Goal: Transaction & Acquisition: Purchase product/service

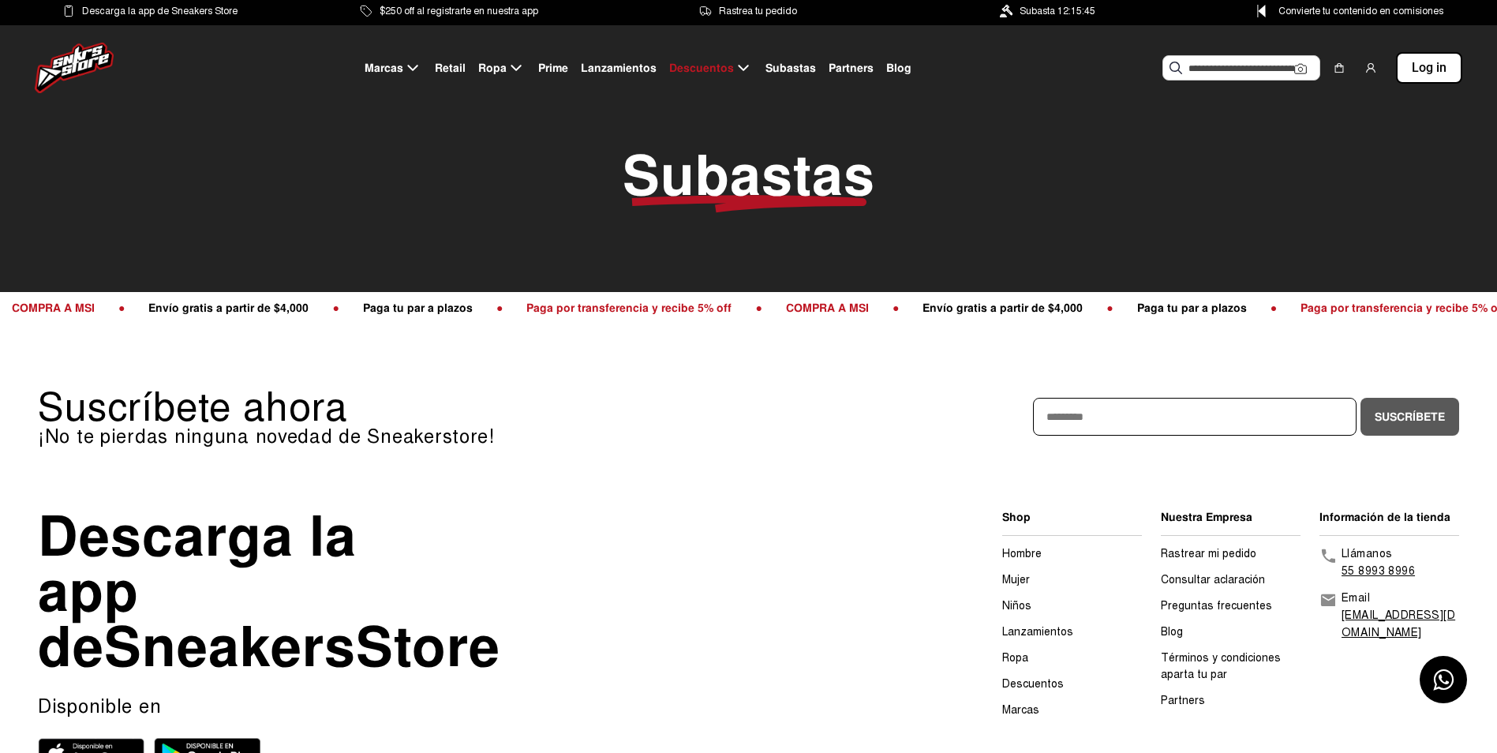
click at [1042, 9] on span "Subasta 12:15:45" at bounding box center [1058, 10] width 76 height 17
click at [1042, 14] on span "Subasta 12:15:45" at bounding box center [1058, 10] width 76 height 17
click at [793, 187] on span "Subastas" at bounding box center [749, 175] width 253 height 71
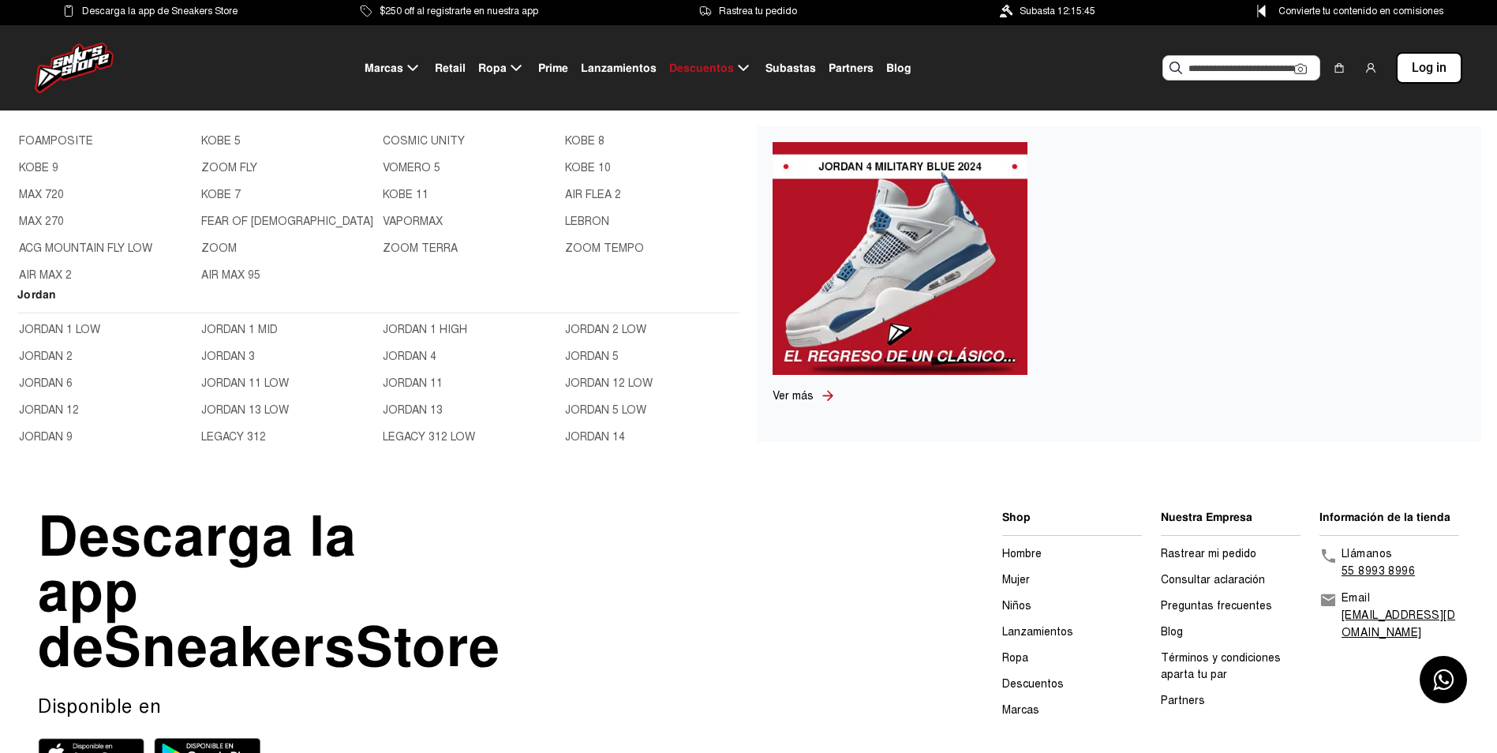
scroll to position [395, 0]
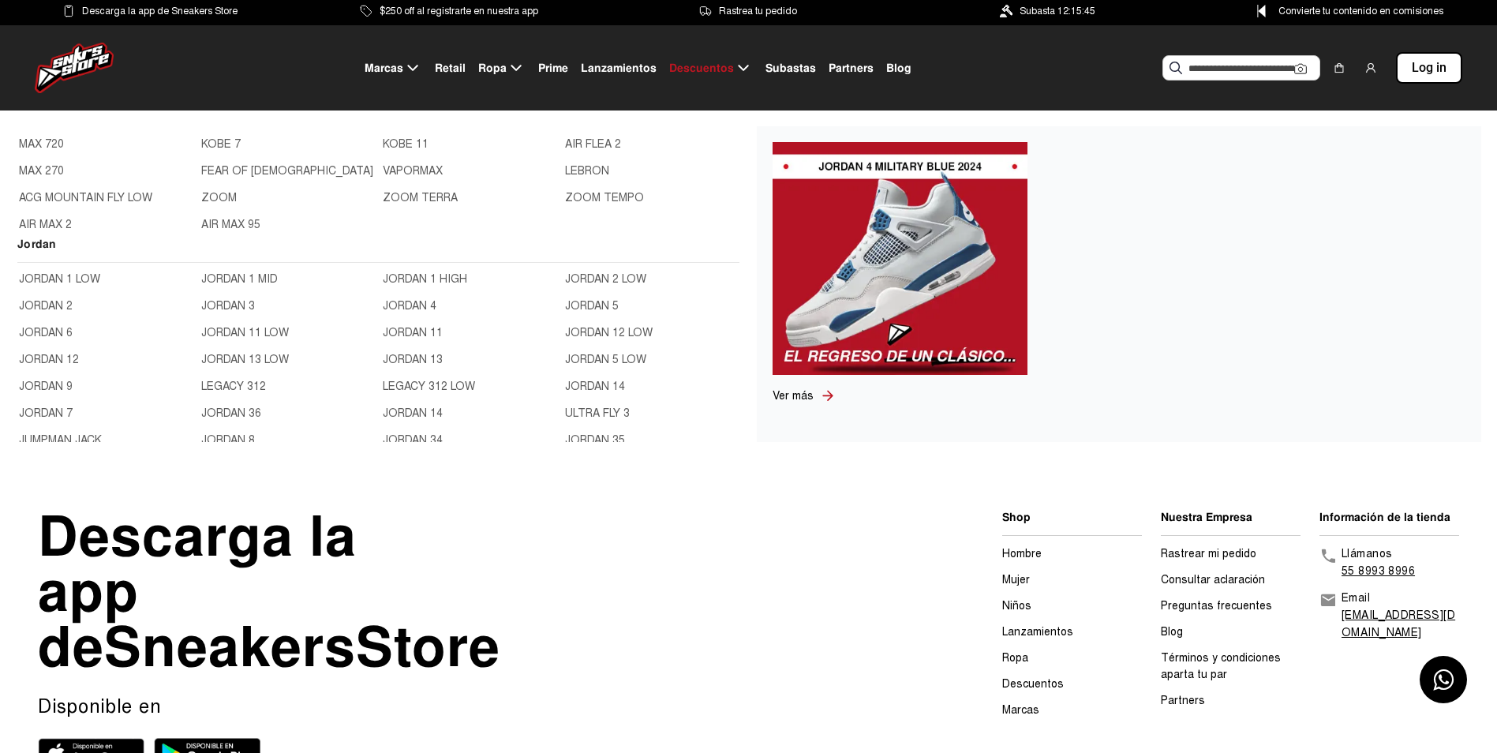
click at [412, 306] on link "JORDAN 4" at bounding box center [469, 306] width 173 height 17
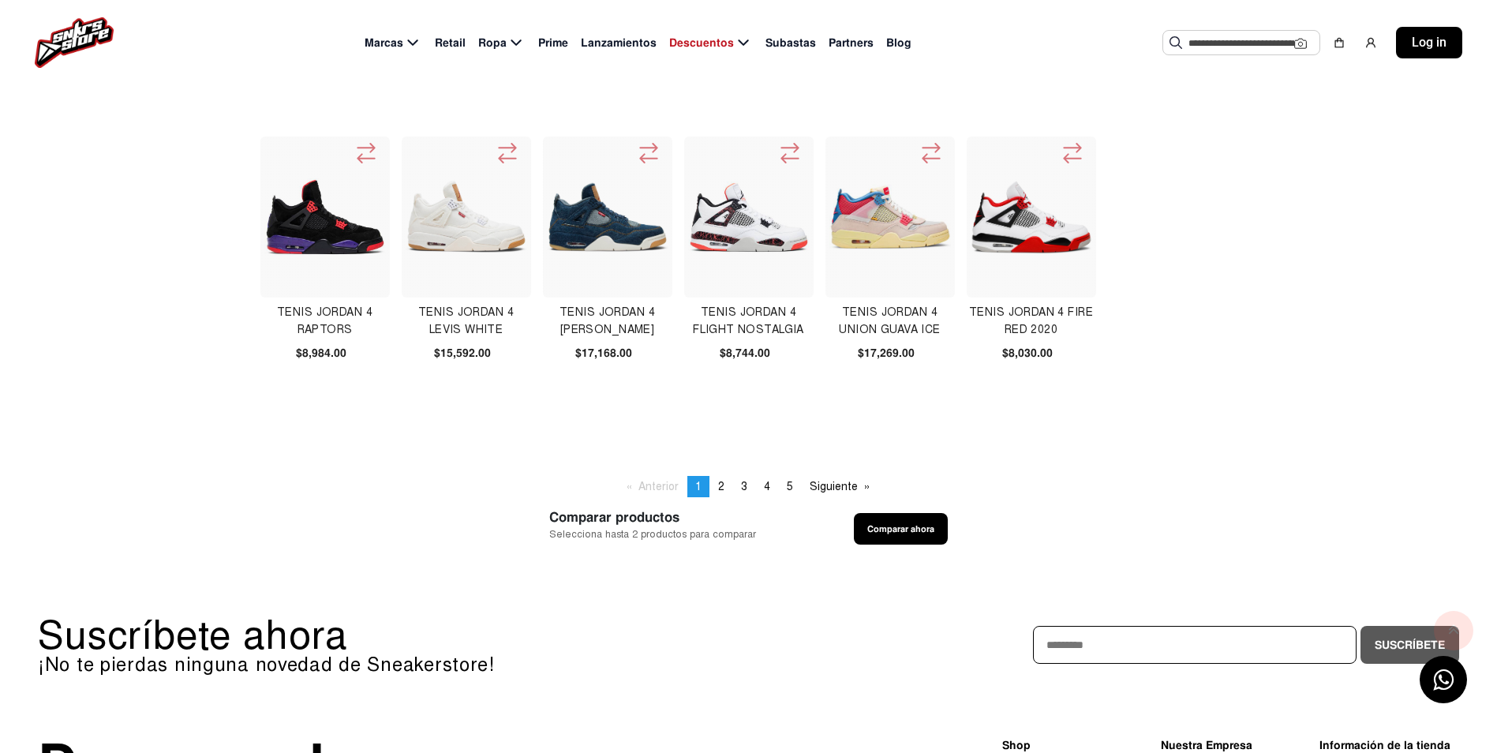
scroll to position [631, 0]
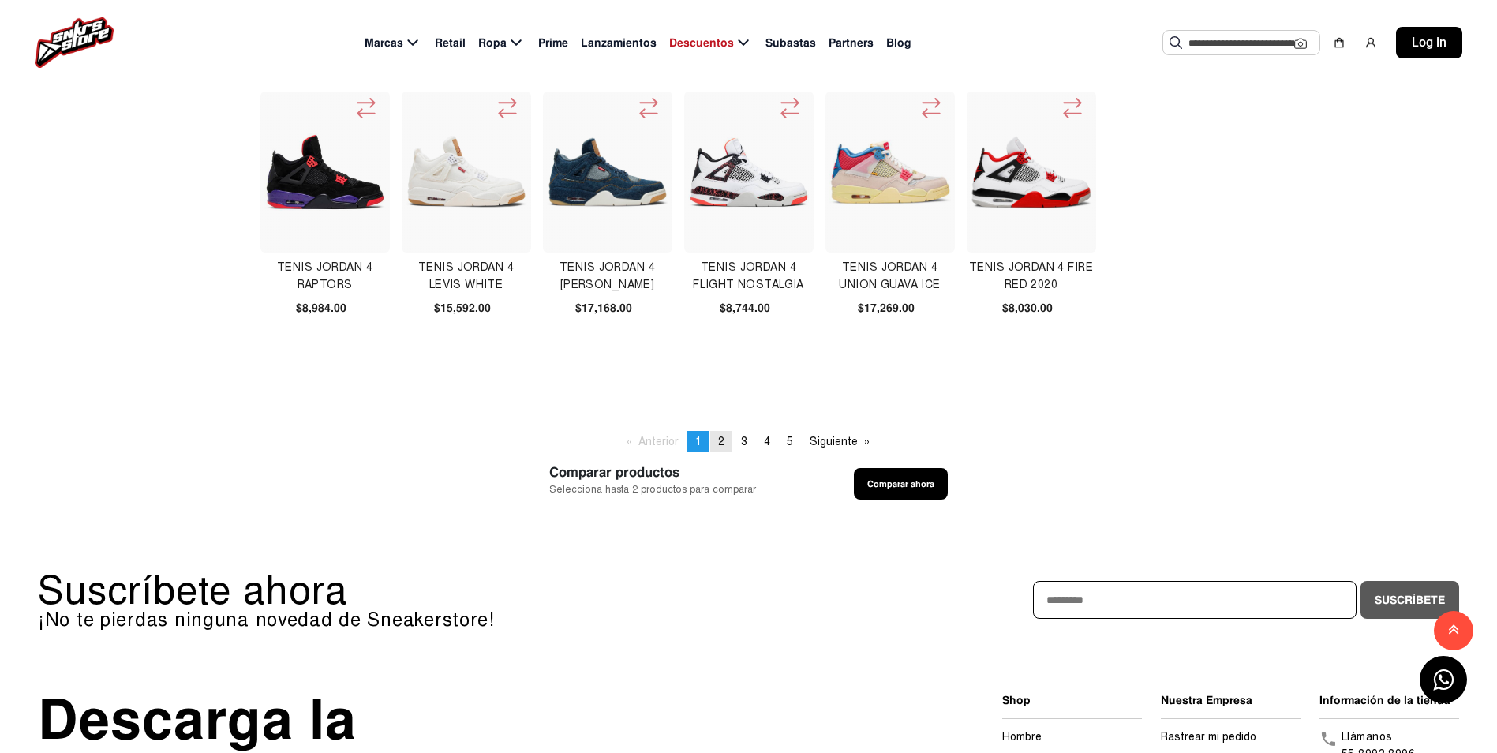
click at [722, 437] on span "2" at bounding box center [721, 441] width 6 height 13
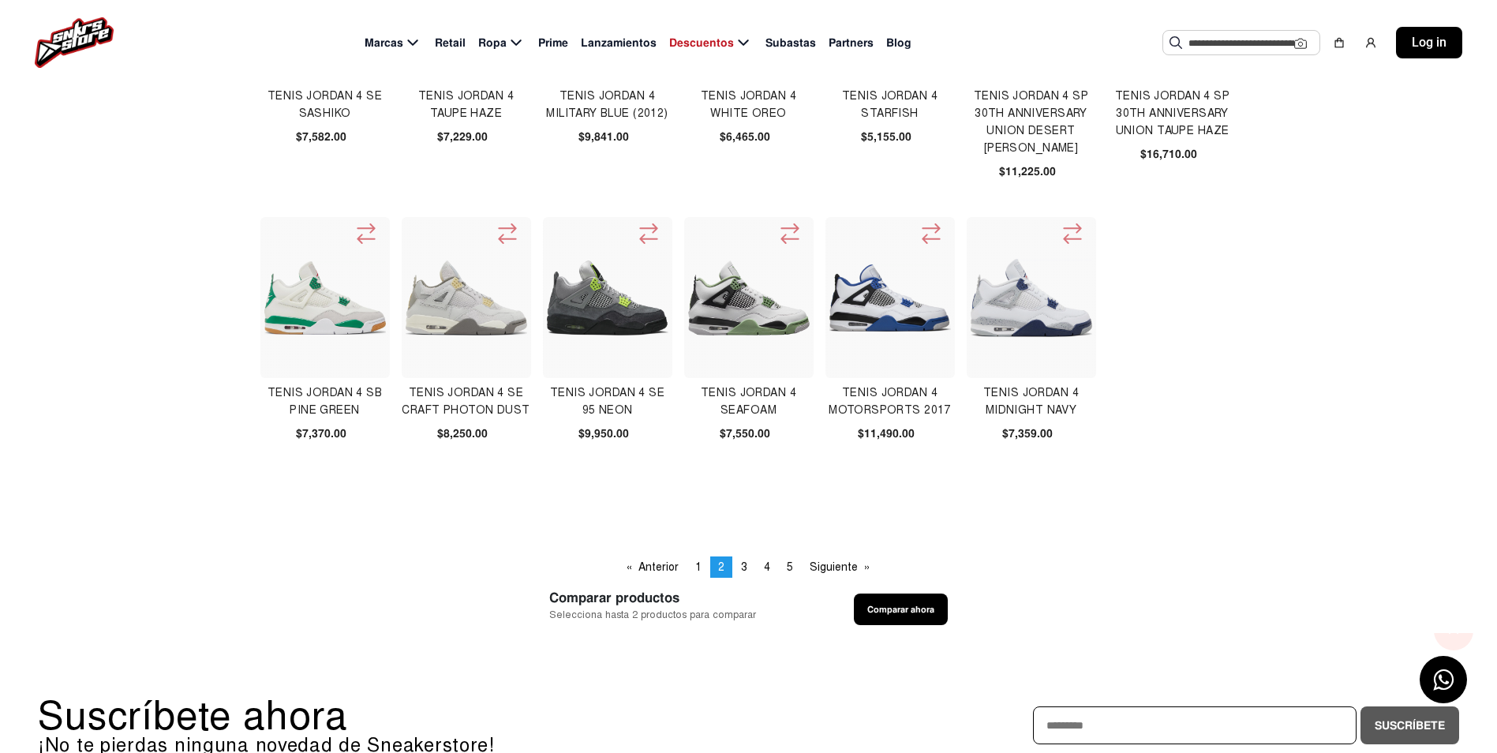
scroll to position [552, 0]
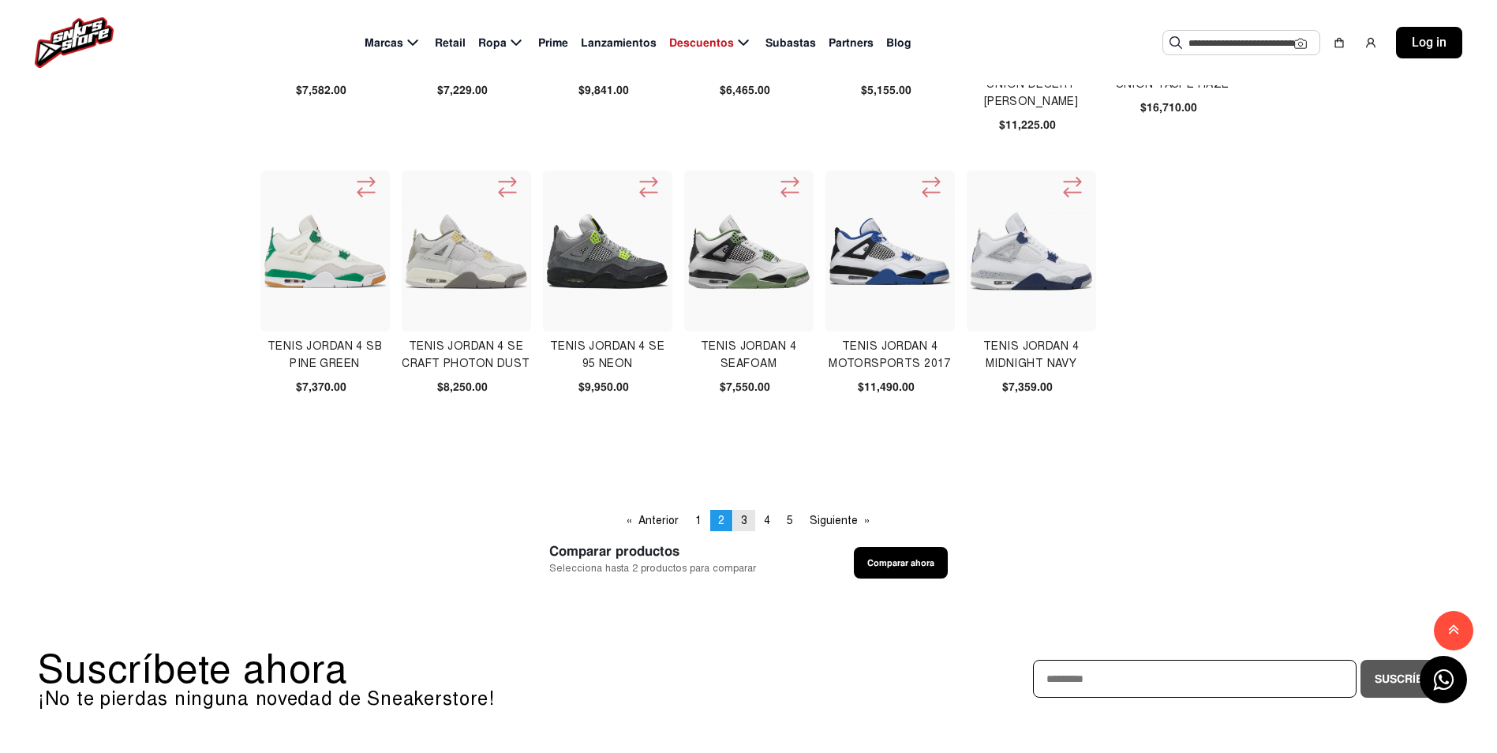
click at [745, 518] on span "3" at bounding box center [744, 520] width 6 height 13
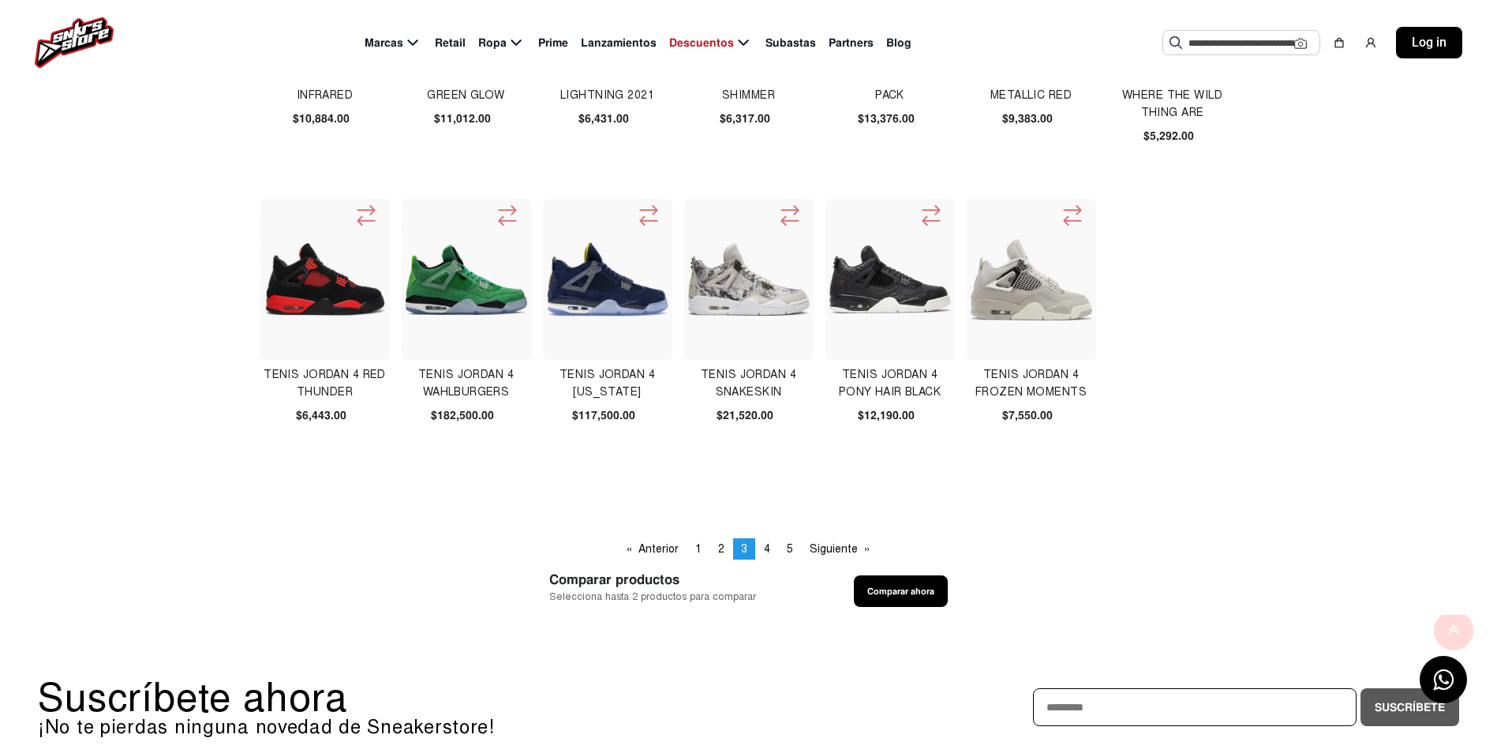
scroll to position [552, 0]
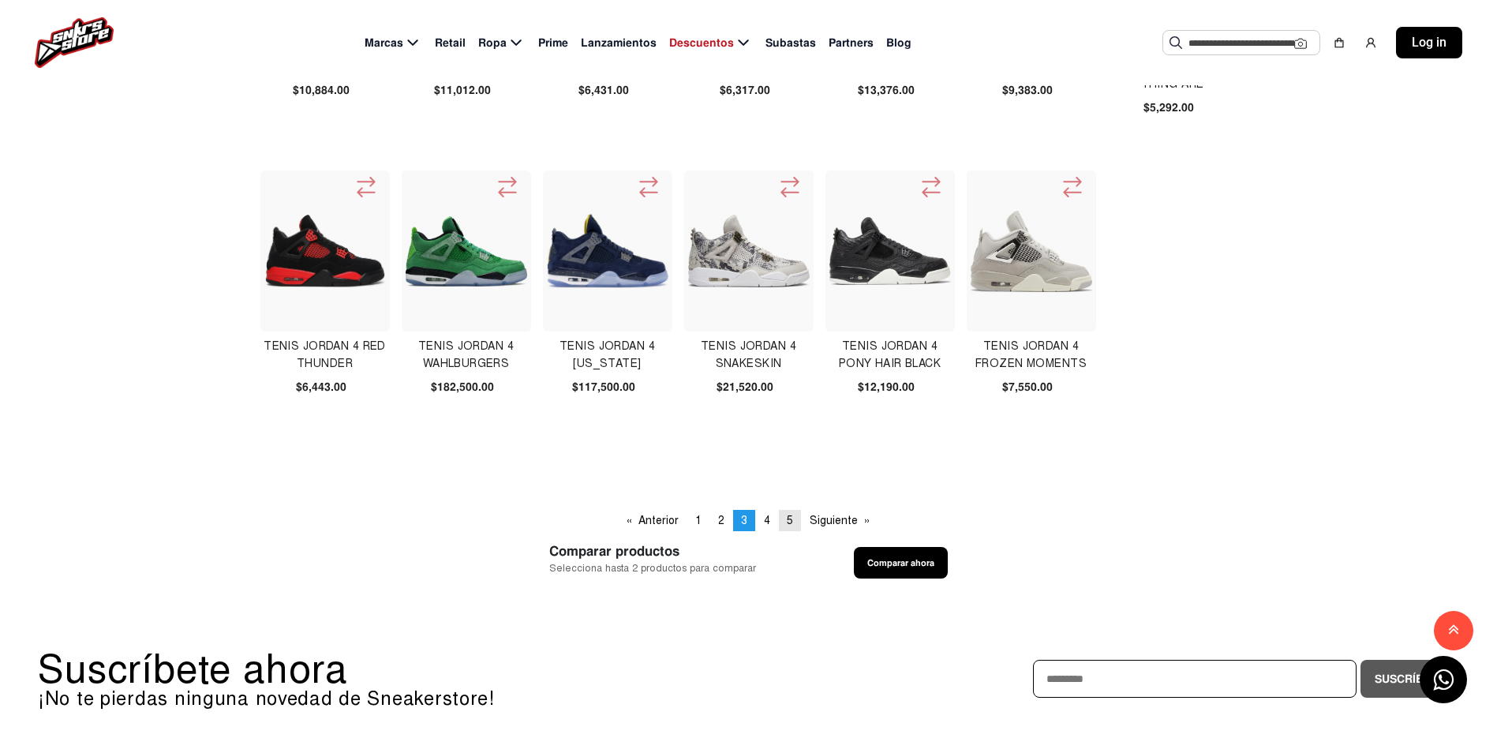
click at [789, 515] on span "5" at bounding box center [790, 520] width 6 height 13
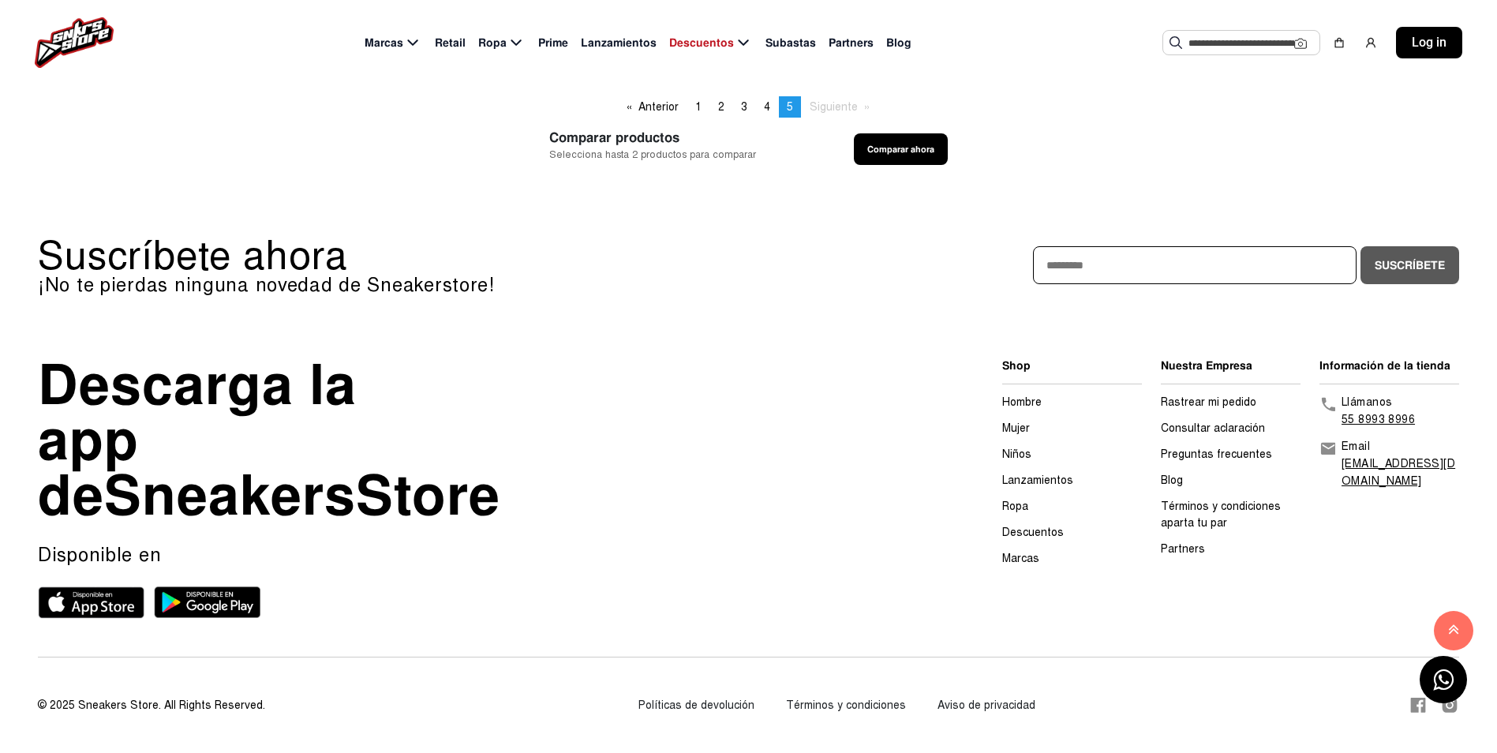
scroll to position [710, 0]
